Goal: Task Accomplishment & Management: Complete application form

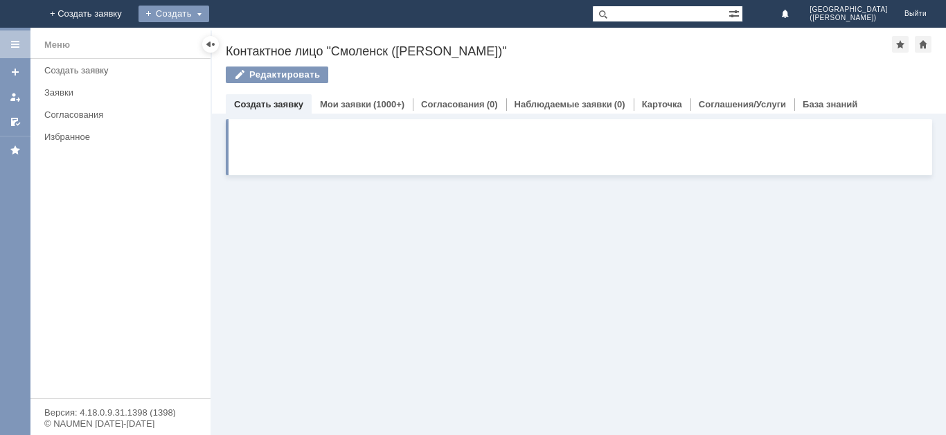
click at [209, 17] on div "Создать" at bounding box center [174, 14] width 71 height 17
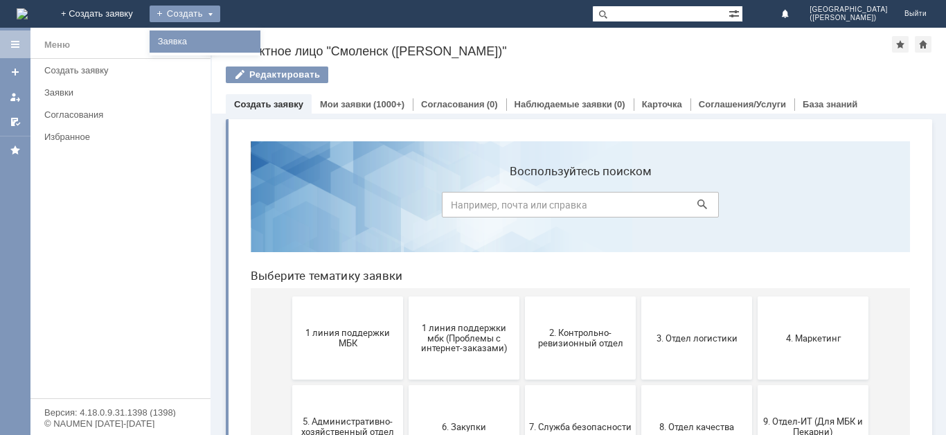
click at [258, 43] on link "Заявка" at bounding box center [204, 41] width 105 height 17
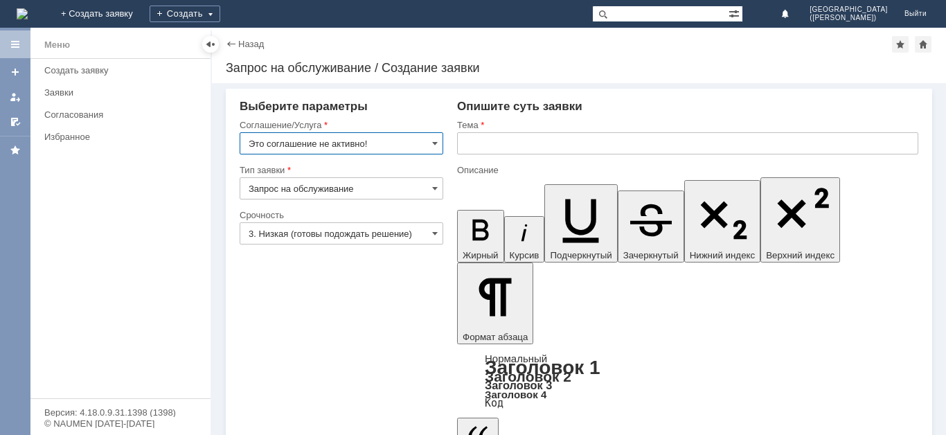
click at [402, 144] on input "Это соглашение не активно!" at bounding box center [342, 143] width 204 height 22
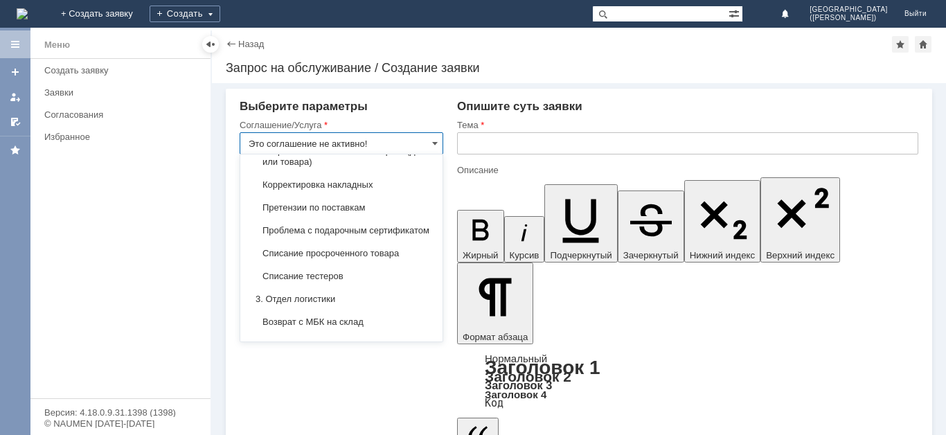
scroll to position [159, 0]
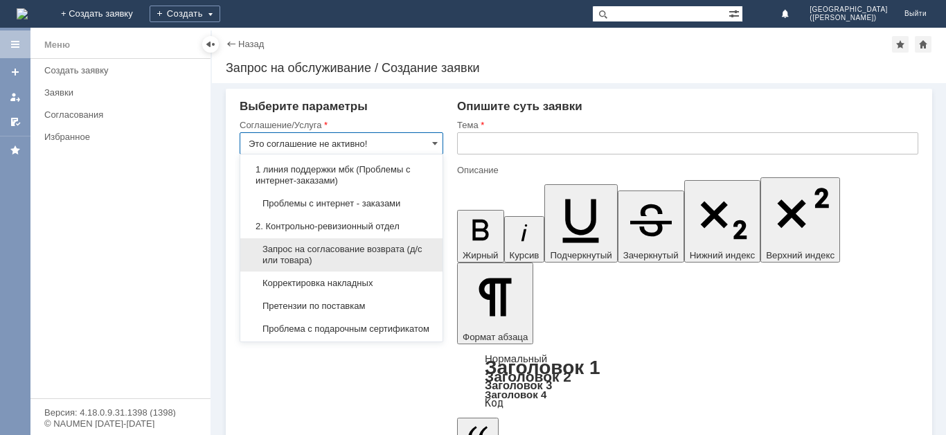
click at [392, 259] on span "Запрос на согласование возврата (д/с или товара)" at bounding box center [342, 255] width 186 height 22
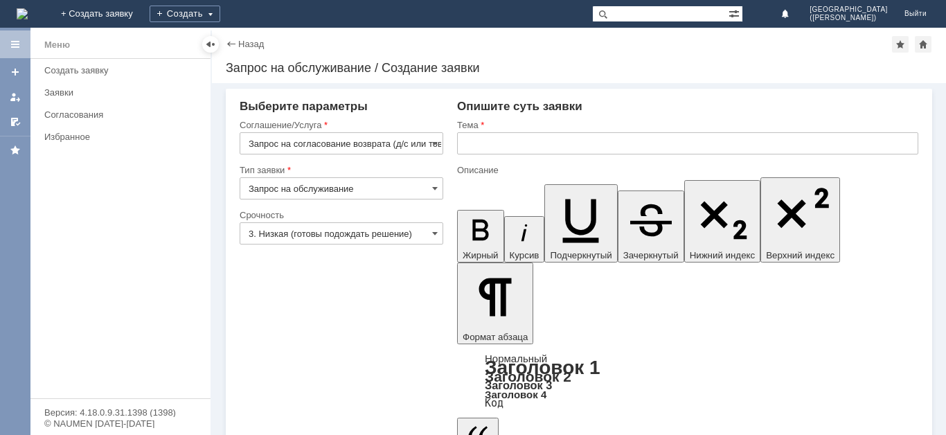
type input "Запрос на согласование возврата (д/с или товара)"
click at [329, 240] on input "3. Низкая (готовы подождать решение)" at bounding box center [342, 233] width 204 height 22
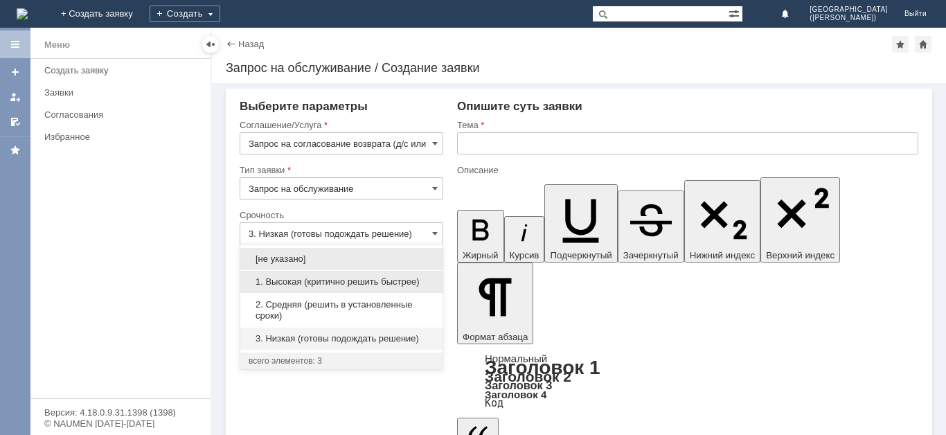
click at [326, 287] on div "1. Высокая (критично решить быстрее)" at bounding box center [341, 282] width 202 height 22
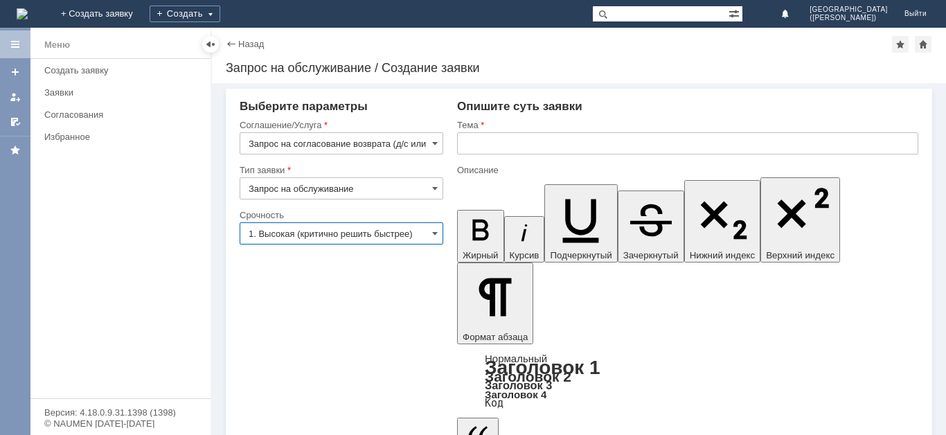
type input "1. Высокая (критично решить быстрее)"
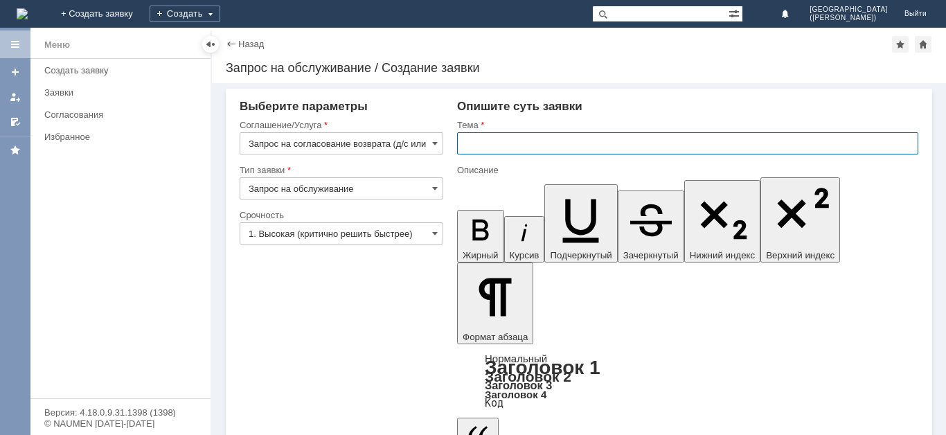
click at [549, 147] on input "text" at bounding box center [687, 143] width 461 height 22
type input "Запрос на согласование возврата"
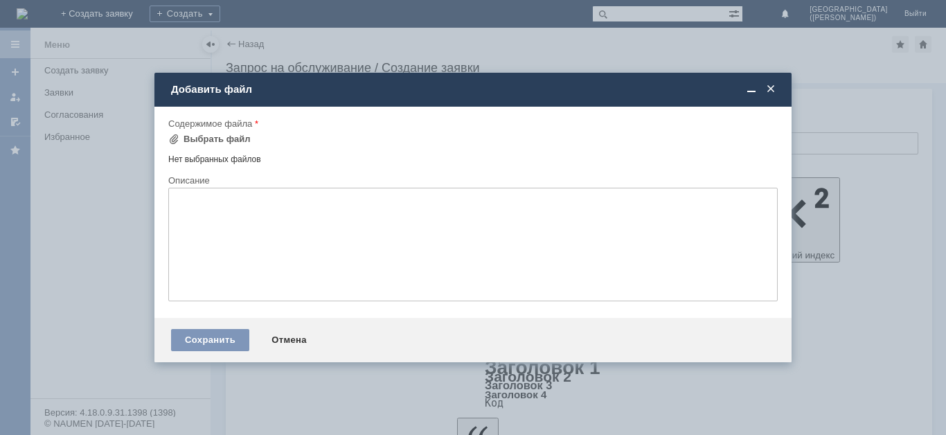
click at [773, 89] on span at bounding box center [771, 89] width 14 height 12
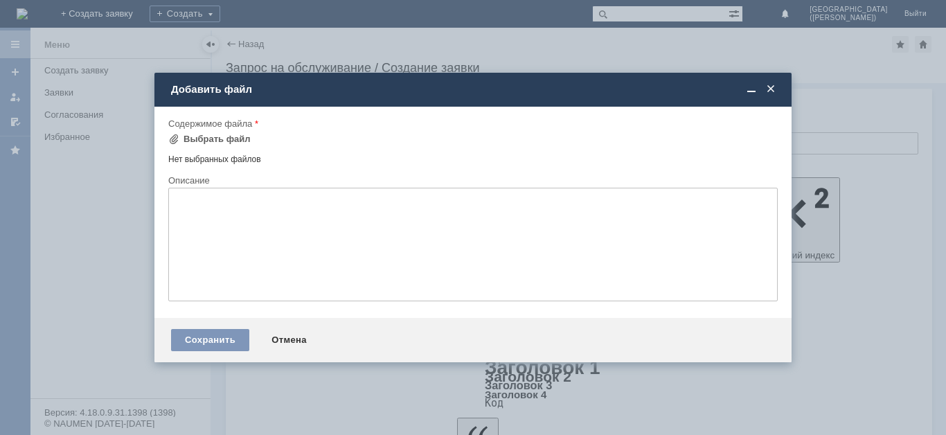
click at [768, 88] on span at bounding box center [771, 89] width 14 height 12
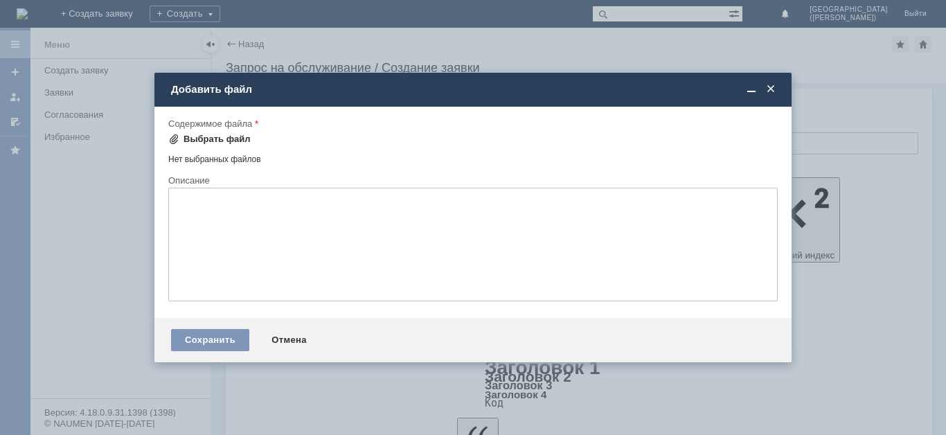
click at [207, 137] on div "Выбрать файл" at bounding box center [217, 139] width 67 height 11
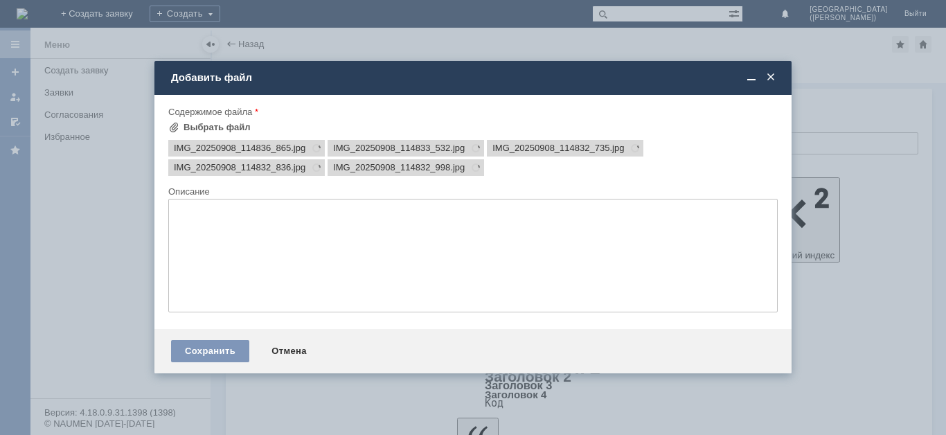
scroll to position [0, 0]
click at [208, 346] on div "Сохранить" at bounding box center [210, 351] width 78 height 22
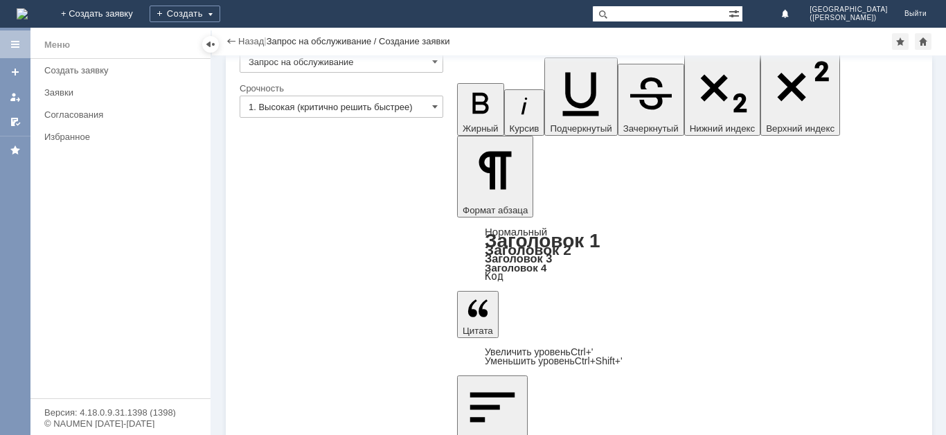
scroll to position [98, 0]
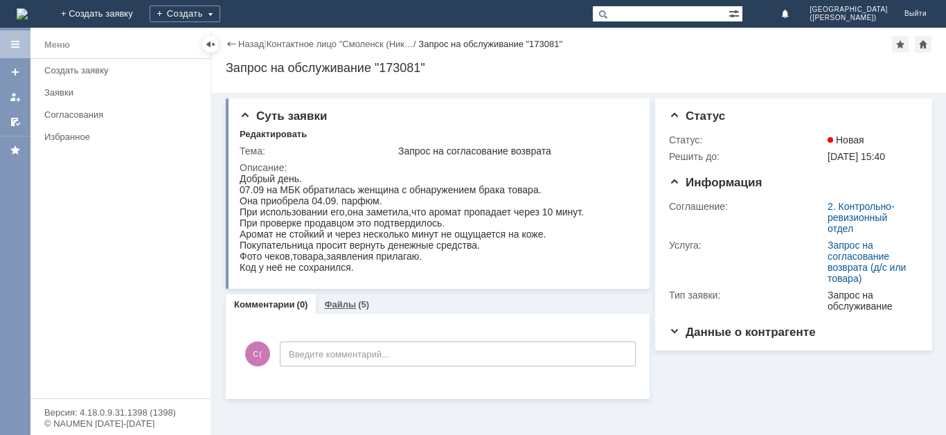
click at [337, 312] on div "Файлы (5)" at bounding box center [347, 304] width 62 height 20
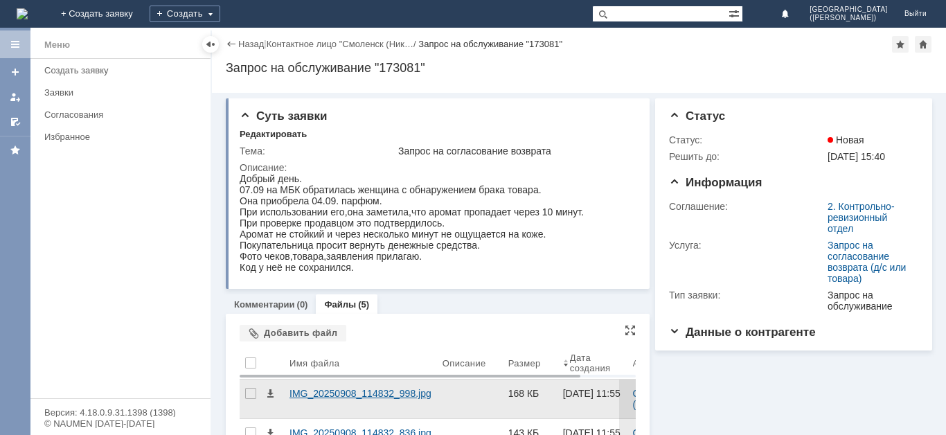
click at [317, 394] on div "IMG_20250908_114832_998.jpg" at bounding box center [360, 393] width 142 height 11
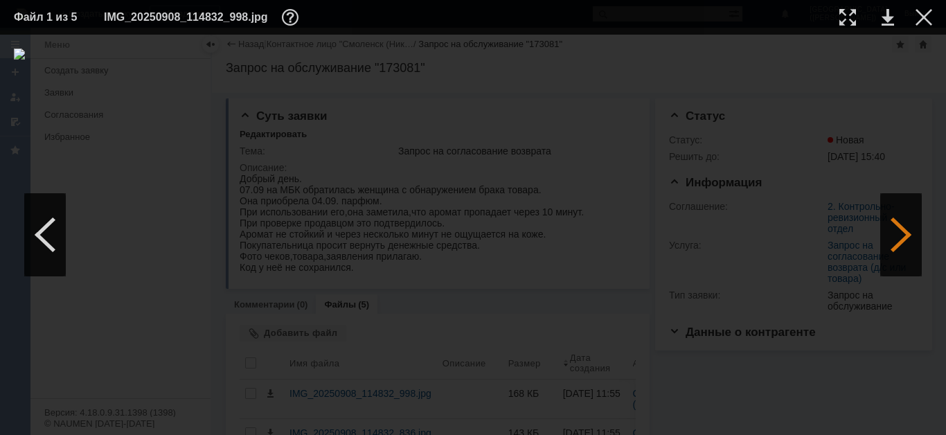
click at [906, 239] on div at bounding box center [901, 234] width 42 height 83
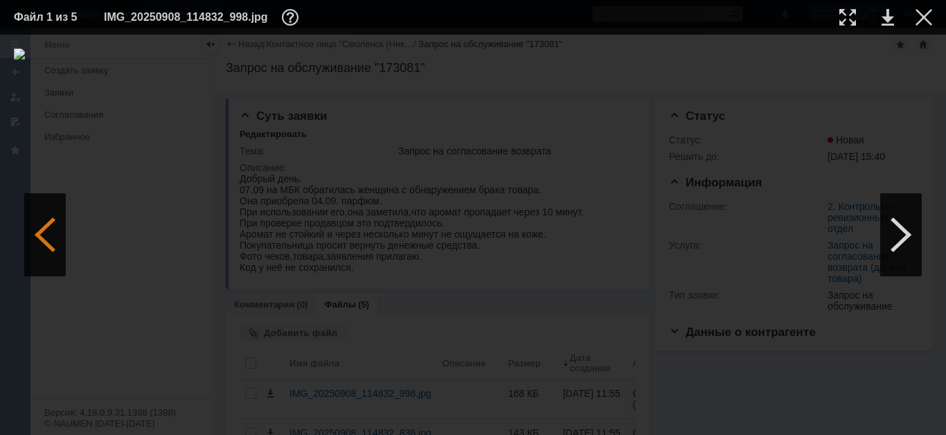
click at [37, 236] on div at bounding box center [45, 234] width 42 height 83
click at [931, 10] on div at bounding box center [924, 17] width 17 height 17
